Goal: Navigation & Orientation: Find specific page/section

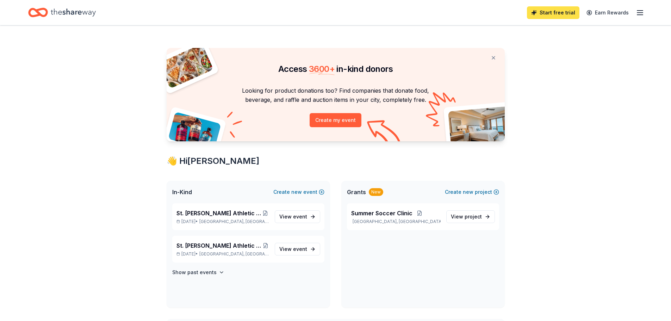
click at [541, 17] on link "Start free trial" at bounding box center [553, 12] width 53 height 13
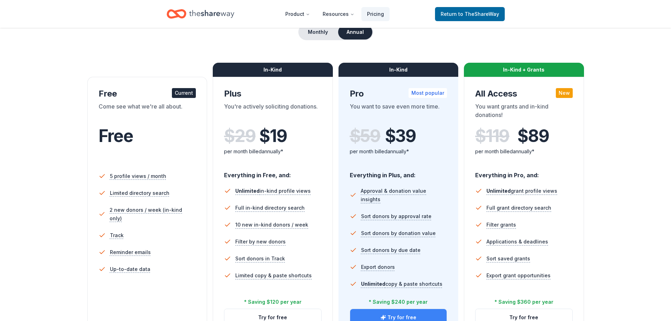
scroll to position [176, 0]
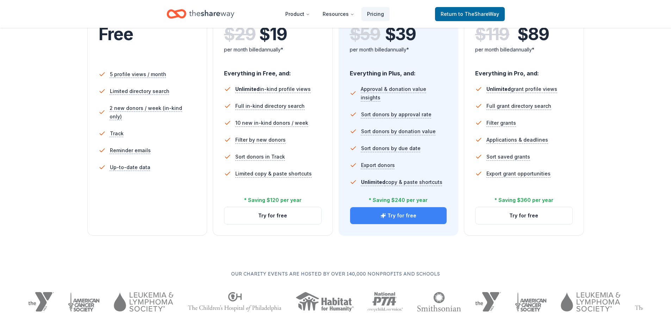
click at [410, 222] on button "Try for free" at bounding box center [398, 215] width 97 height 17
click at [393, 216] on button "Try for free" at bounding box center [398, 215] width 97 height 17
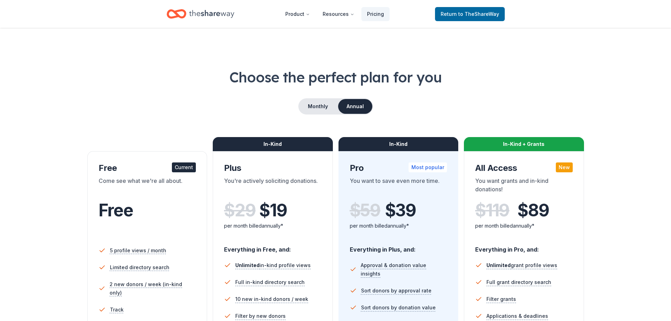
click at [187, 16] on div "Home" at bounding box center [201, 14] width 68 height 17
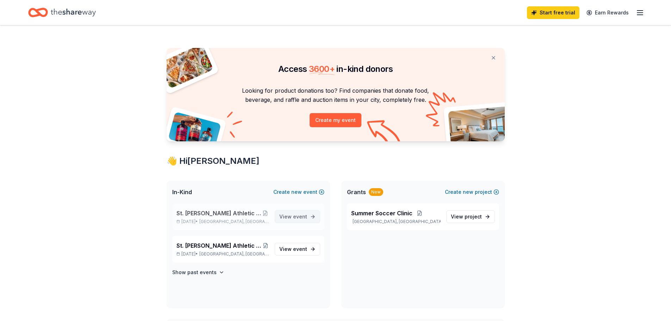
click at [305, 216] on span "event" at bounding box center [300, 217] width 14 height 6
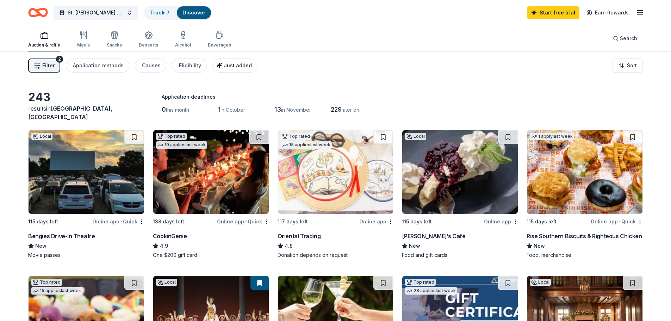
click at [225, 62] on span "Just added" at bounding box center [238, 65] width 28 height 6
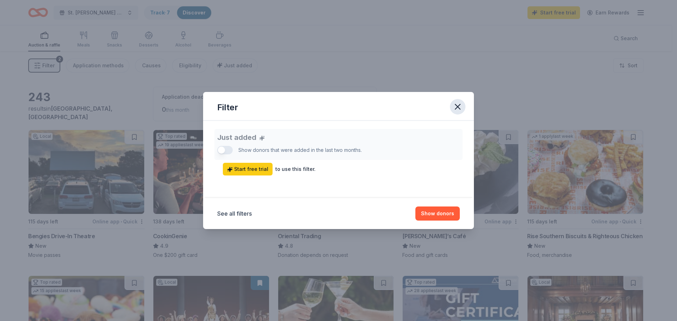
click at [459, 107] on icon "button" at bounding box center [457, 107] width 10 height 10
